Goal: Task Accomplishment & Management: Manage account settings

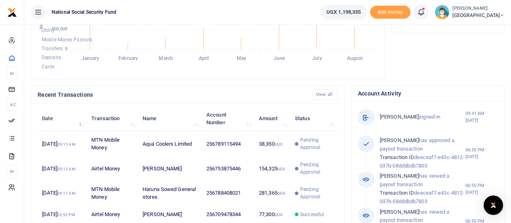
scroll to position [40, 0]
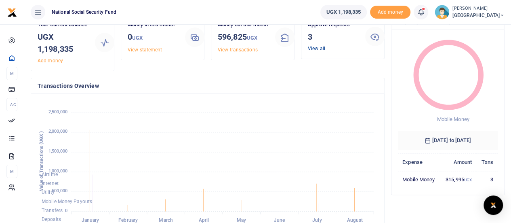
click at [312, 46] on link "View all" at bounding box center [316, 49] width 17 height 6
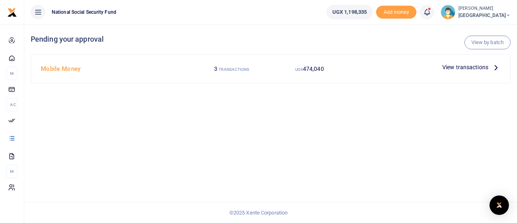
click at [454, 69] on span "View transactions" at bounding box center [465, 67] width 46 height 9
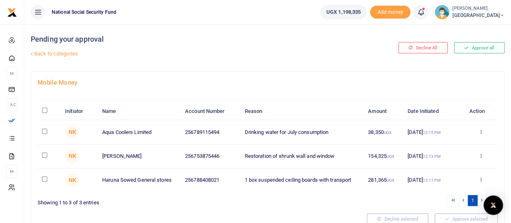
scroll to position [34, 0]
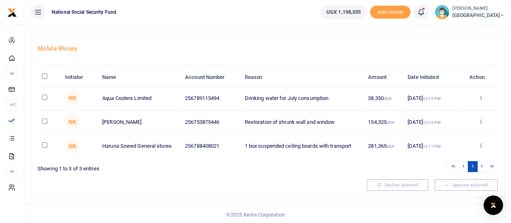
click at [480, 145] on icon at bounding box center [480, 145] width 5 height 6
click at [452, 196] on link "Details" at bounding box center [451, 194] width 64 height 11
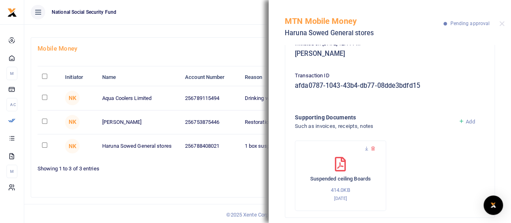
scroll to position [150, 0]
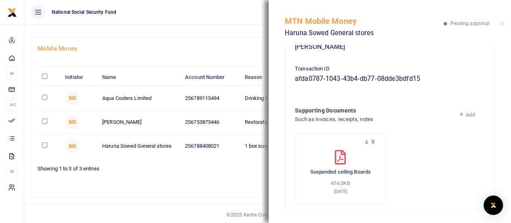
click at [365, 142] on icon at bounding box center [366, 141] width 5 height 5
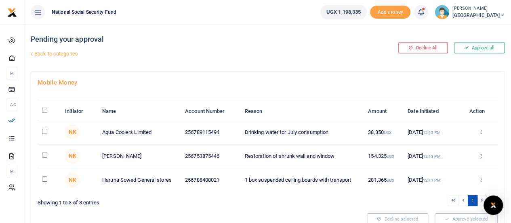
click at [480, 156] on icon at bounding box center [480, 155] width 5 height 6
click at [448, 203] on link "Details" at bounding box center [451, 204] width 64 height 11
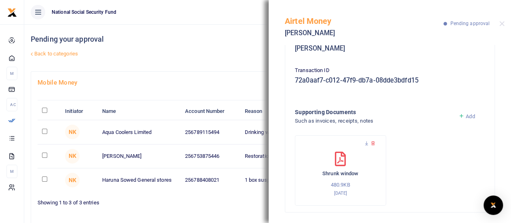
scroll to position [150, 0]
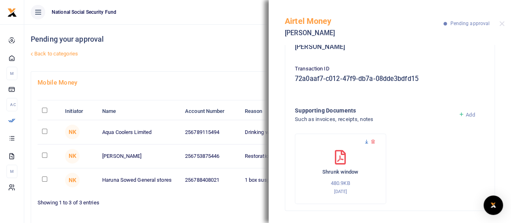
click at [365, 141] on icon at bounding box center [366, 141] width 5 height 5
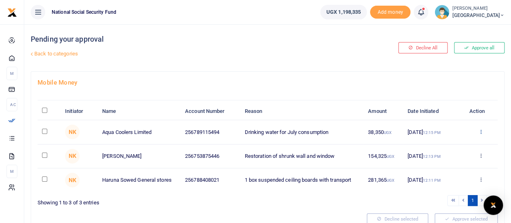
click at [481, 131] on icon at bounding box center [480, 131] width 5 height 6
click at [41, 129] on td at bounding box center [49, 132] width 23 height 24
click at [43, 128] on input "checkbox" at bounding box center [44, 130] width 5 height 5
checkbox input "true"
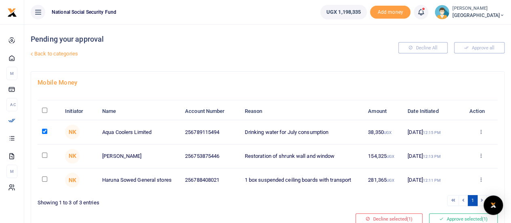
click at [45, 157] on td at bounding box center [49, 156] width 23 height 24
drag, startPoint x: 42, startPoint y: 151, endPoint x: 42, endPoint y: 158, distance: 7.3
click at [42, 151] on td at bounding box center [49, 156] width 23 height 24
click at [43, 154] on input "checkbox" at bounding box center [44, 154] width 5 height 5
checkbox input "true"
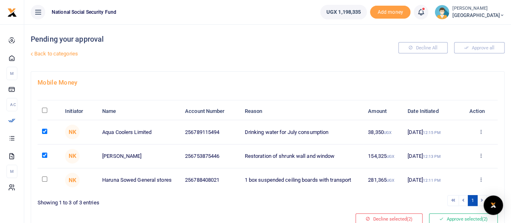
click at [43, 177] on input "checkbox" at bounding box center [44, 178] width 5 height 5
checkbox input "true"
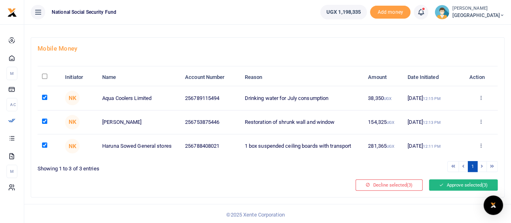
click at [456, 185] on button "Approve selected (3)" at bounding box center [463, 184] width 69 height 11
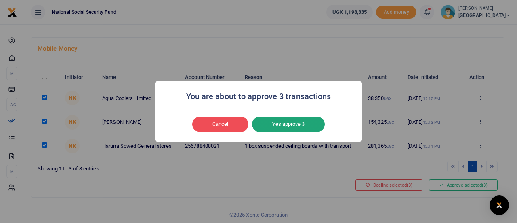
click at [273, 126] on button "Yes approve 3" at bounding box center [288, 123] width 73 height 15
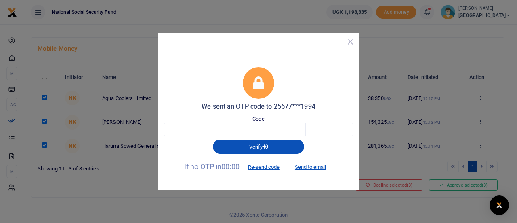
click at [351, 43] on button "Close" at bounding box center [351, 42] width 12 height 12
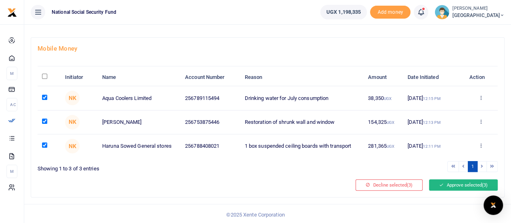
click at [460, 183] on button "Approve selected (3)" at bounding box center [463, 184] width 69 height 11
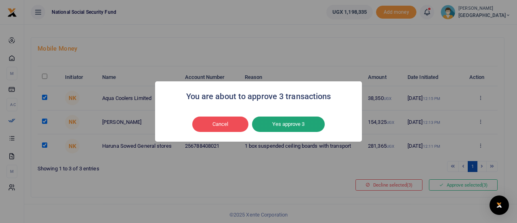
click at [294, 123] on button "Yes approve 3" at bounding box center [288, 123] width 73 height 15
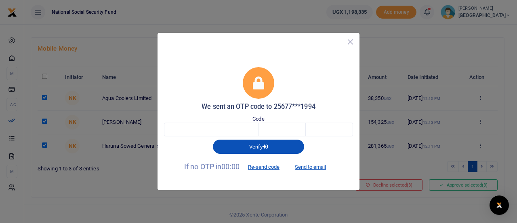
click at [351, 40] on button "Close" at bounding box center [351, 42] width 12 height 12
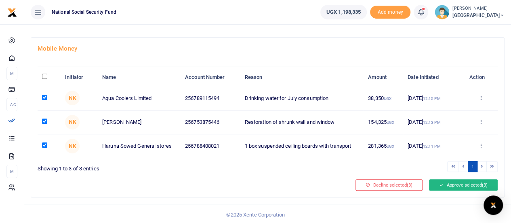
click at [471, 183] on button "Approve selected (3)" at bounding box center [463, 184] width 69 height 11
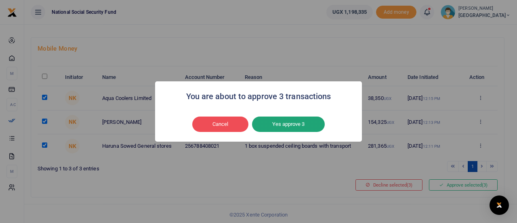
click at [274, 123] on button "Yes approve 3" at bounding box center [288, 123] width 73 height 15
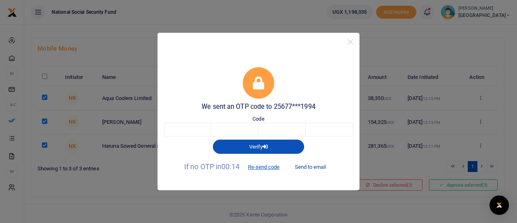
click at [301, 167] on button "Send to email" at bounding box center [310, 167] width 45 height 14
click at [201, 130] on input "text" at bounding box center [187, 129] width 47 height 14
paste input "9"
type input "9"
type input "4"
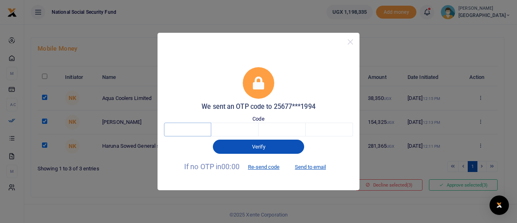
type input "1"
type input "9"
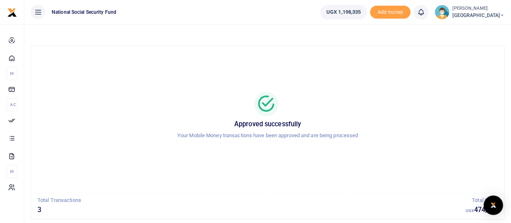
click at [39, 15] on icon at bounding box center [38, 12] width 8 height 9
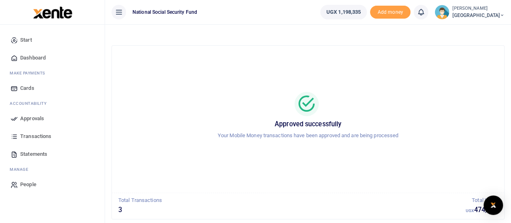
click at [33, 117] on span "Approvals" at bounding box center [32, 118] width 24 height 8
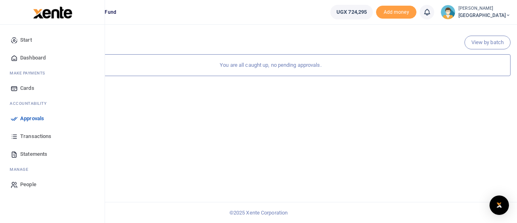
click at [40, 118] on span "Approvals" at bounding box center [32, 118] width 24 height 8
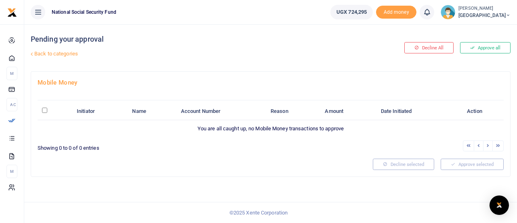
click at [39, 10] on icon at bounding box center [38, 12] width 8 height 9
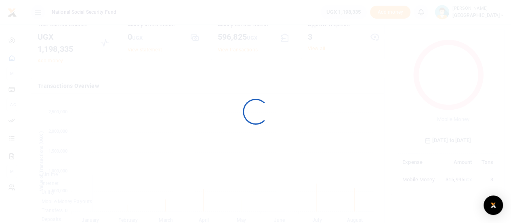
scroll to position [107, 94]
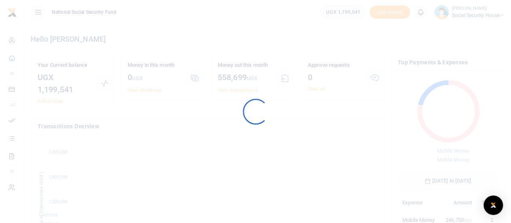
scroll to position [6, 6]
